Goal: Transaction & Acquisition: Obtain resource

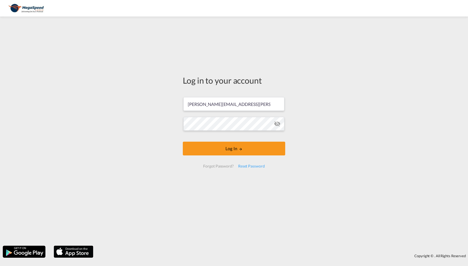
click at [212, 150] on button "Log In" at bounding box center [234, 149] width 103 height 14
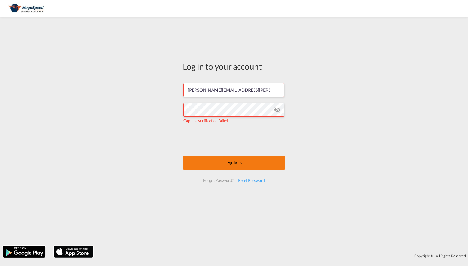
click at [241, 162] on md-icon "LOGIN" at bounding box center [241, 163] width 4 height 4
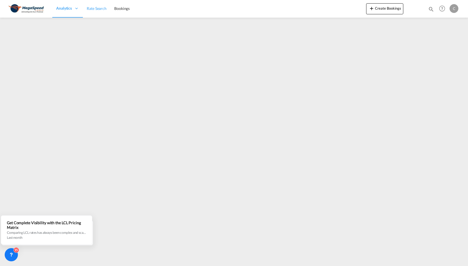
click at [95, 8] on span "Rate Search" at bounding box center [97, 8] width 20 height 5
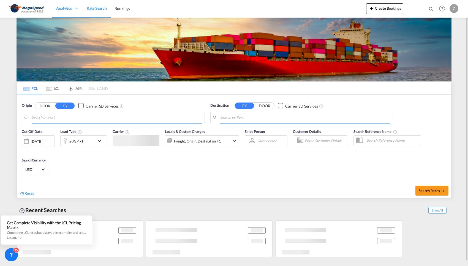
type input "[GEOGRAPHIC_DATA], [GEOGRAPHIC_DATA], [GEOGRAPHIC_DATA]"
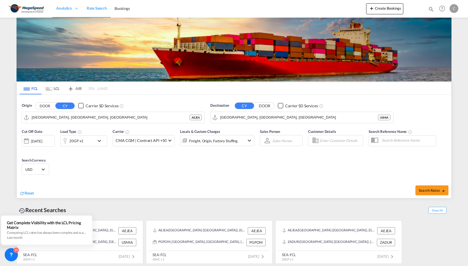
click at [88, 142] on div "20GP x1" at bounding box center [78, 141] width 34 height 11
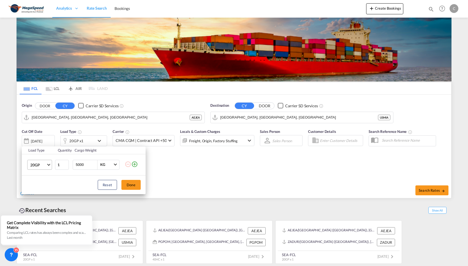
click at [44, 165] on span "20GP" at bounding box center [38, 166] width 16 height 6
click at [38, 191] on div "40HC" at bounding box center [35, 192] width 10 height 6
drag, startPoint x: 89, startPoint y: 165, endPoint x: 61, endPoint y: 168, distance: 28.6
click at [61, 168] on tr "40HC 1 5000 KG KG" at bounding box center [84, 164] width 124 height 21
type input "8000"
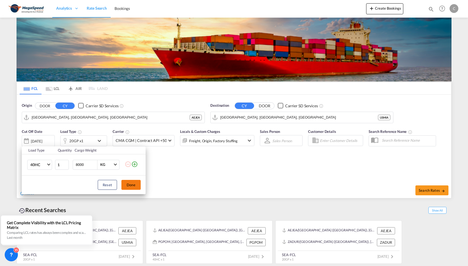
click at [134, 184] on button "Done" at bounding box center [131, 185] width 19 height 10
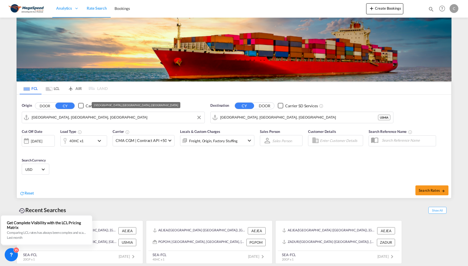
click at [128, 118] on input "[GEOGRAPHIC_DATA], [GEOGRAPHIC_DATA], [GEOGRAPHIC_DATA]" at bounding box center [117, 118] width 170 height 8
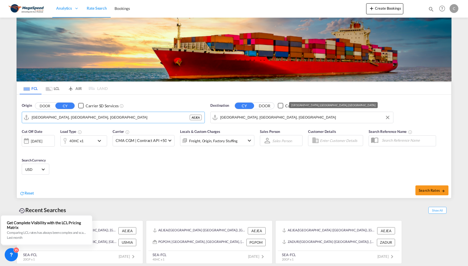
click at [274, 117] on input "[GEOGRAPHIC_DATA], [GEOGRAPHIC_DATA], [GEOGRAPHIC_DATA]" at bounding box center [305, 118] width 170 height 8
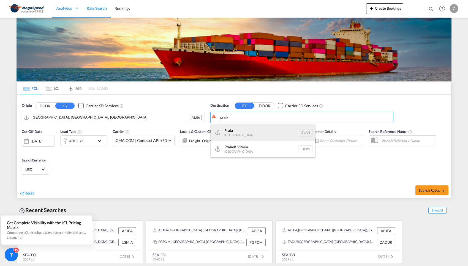
click at [252, 132] on div "[GEOGRAPHIC_DATA] [GEOGRAPHIC_DATA]" at bounding box center [263, 133] width 105 height 17
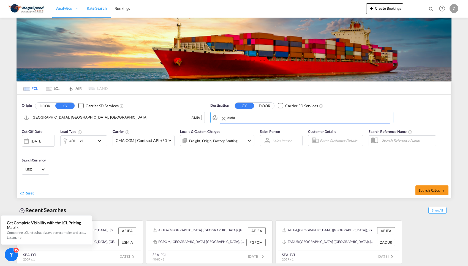
type input "Praia, [GEOGRAPHIC_DATA]"
click at [170, 140] on md-select-value "CMA CGM | Contract API +50" at bounding box center [143, 141] width 61 height 11
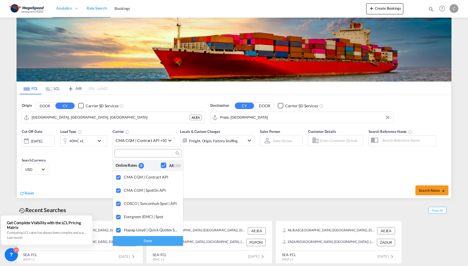
click at [272, 171] on md-backdrop at bounding box center [234, 133] width 468 height 266
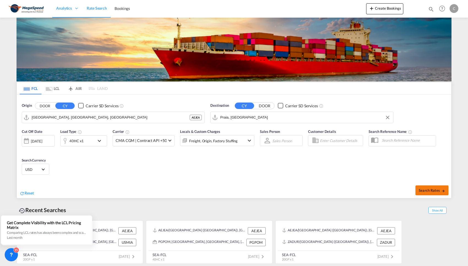
click at [428, 187] on button "Search Rates" at bounding box center [432, 191] width 33 height 10
type input "AEJEA to CVRAI / [DATE]"
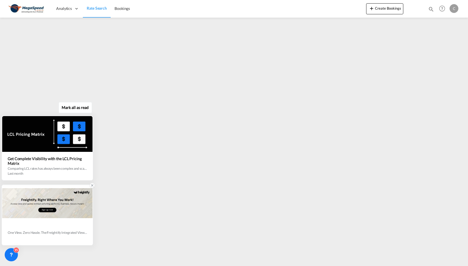
click at [91, 185] on icon at bounding box center [92, 186] width 4 height 4
